Goal: Task Accomplishment & Management: Manage account settings

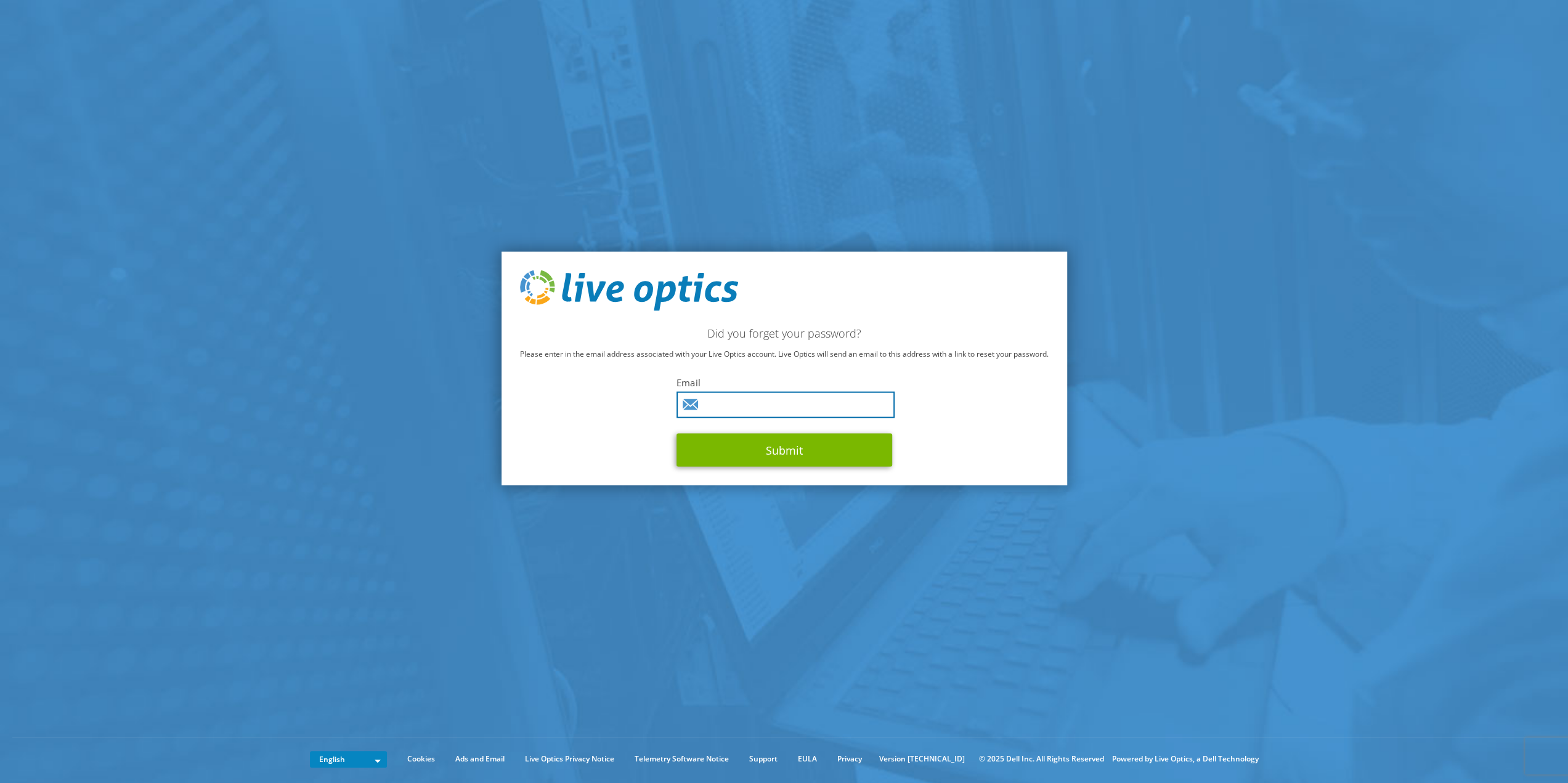
click at [735, 392] on input "text" at bounding box center [784, 405] width 218 height 27
type input "jzach@alwil.com"
click at [731, 451] on button "Submit" at bounding box center [784, 450] width 216 height 34
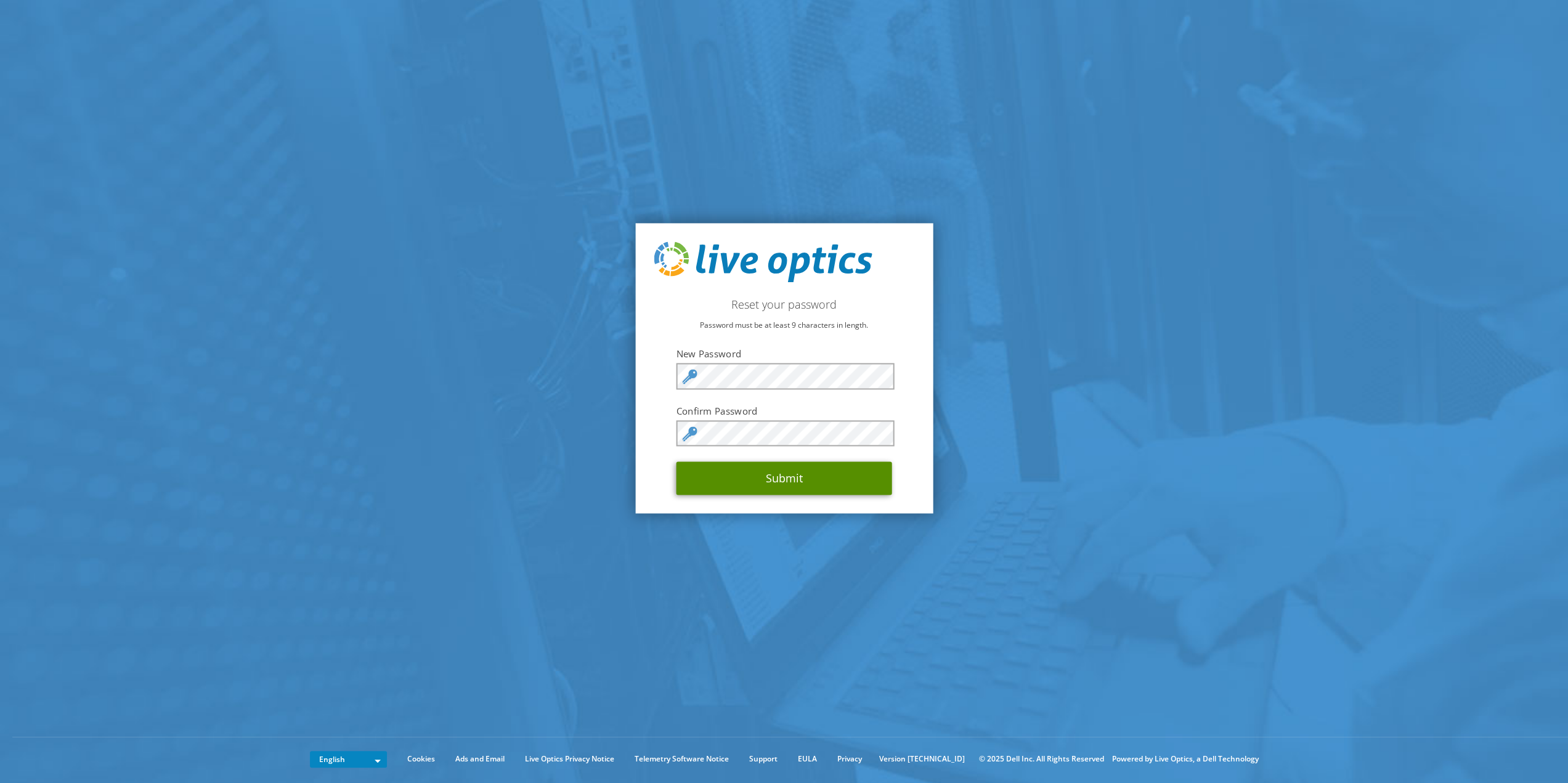
click at [759, 475] on button "Submit" at bounding box center [784, 479] width 216 height 34
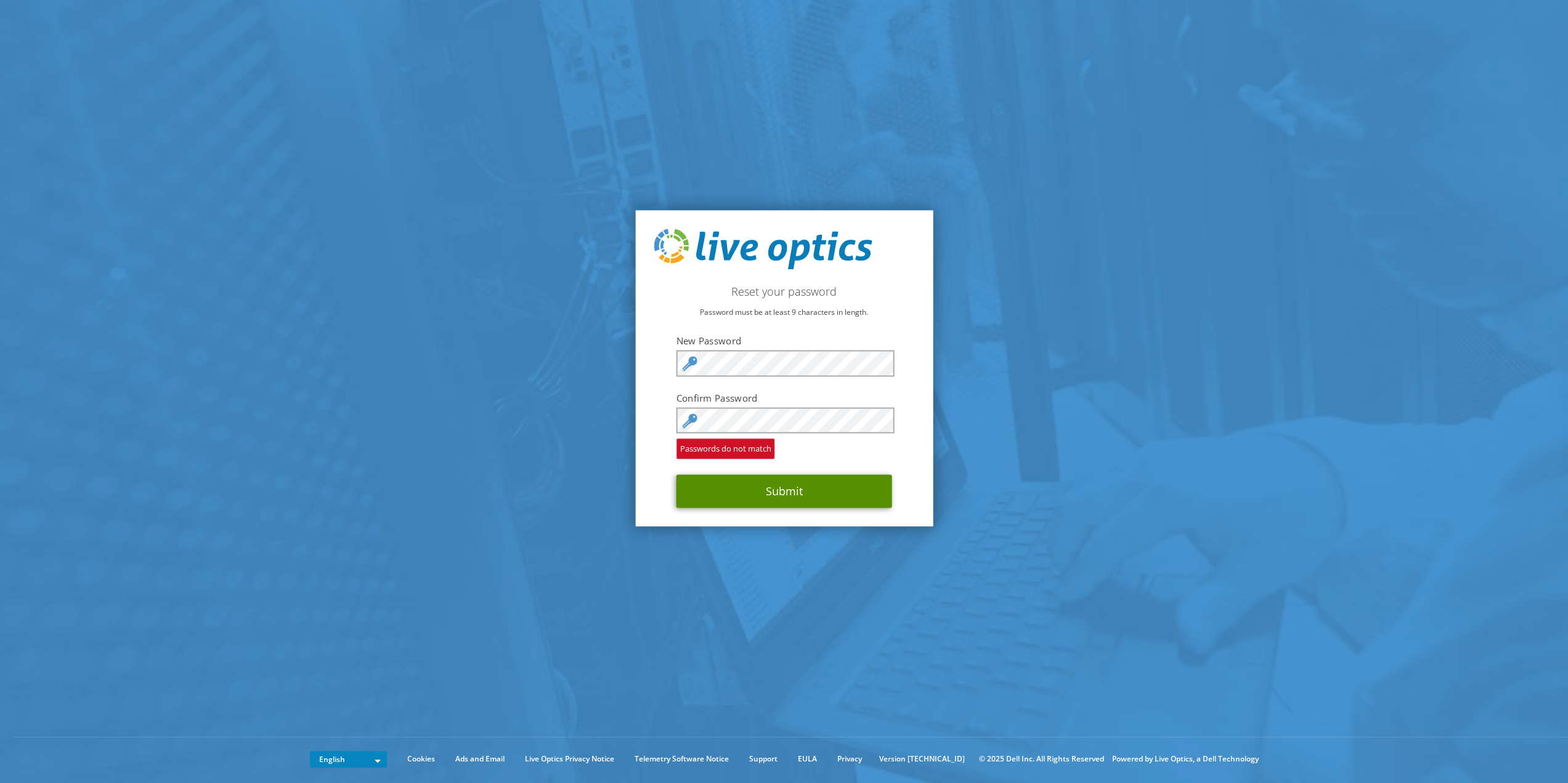
click at [739, 495] on button "Submit" at bounding box center [784, 491] width 216 height 34
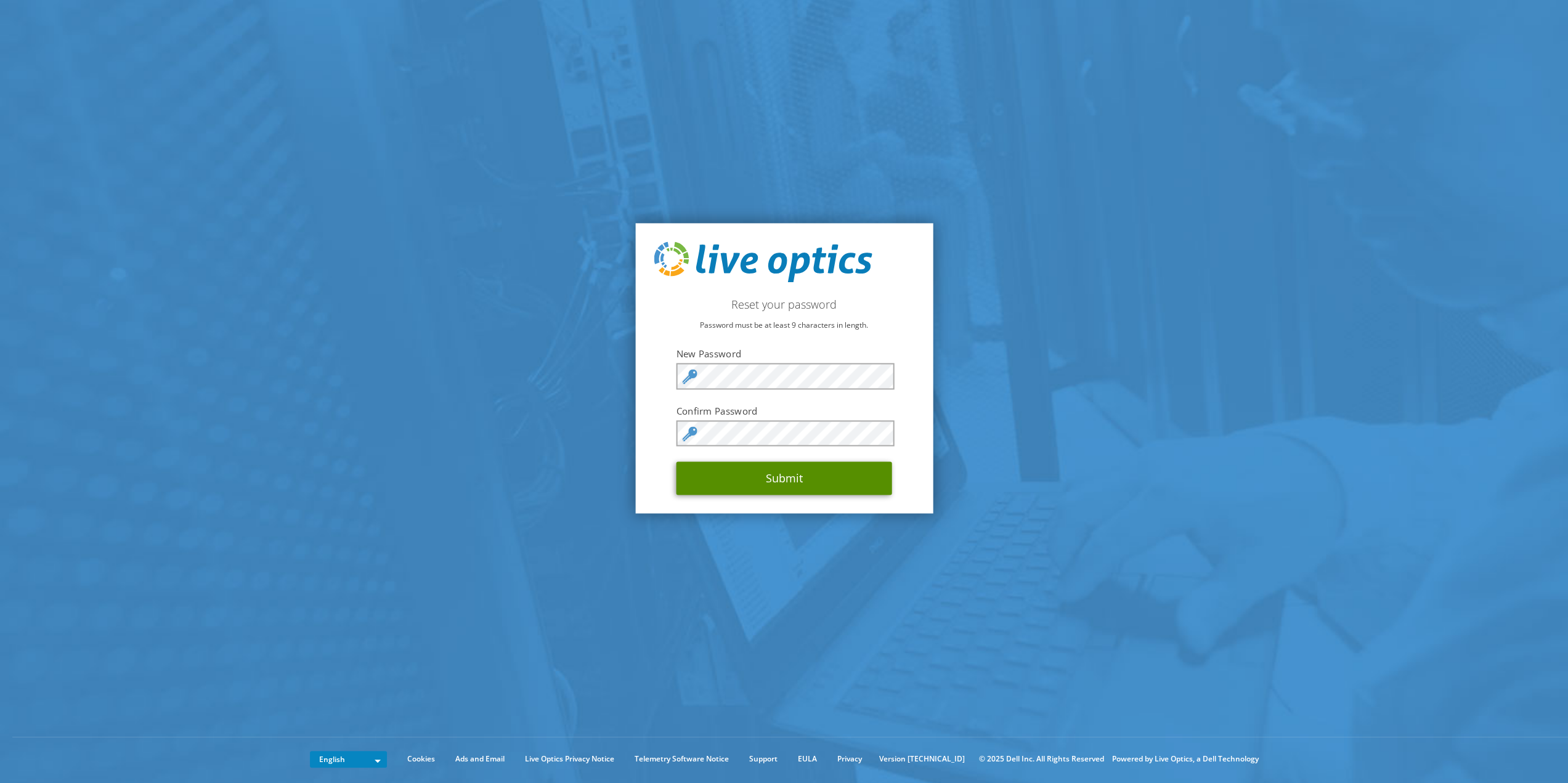
click at [776, 479] on button "Submit" at bounding box center [784, 479] width 216 height 34
